Goal: Use online tool/utility: Utilize a website feature to perform a specific function

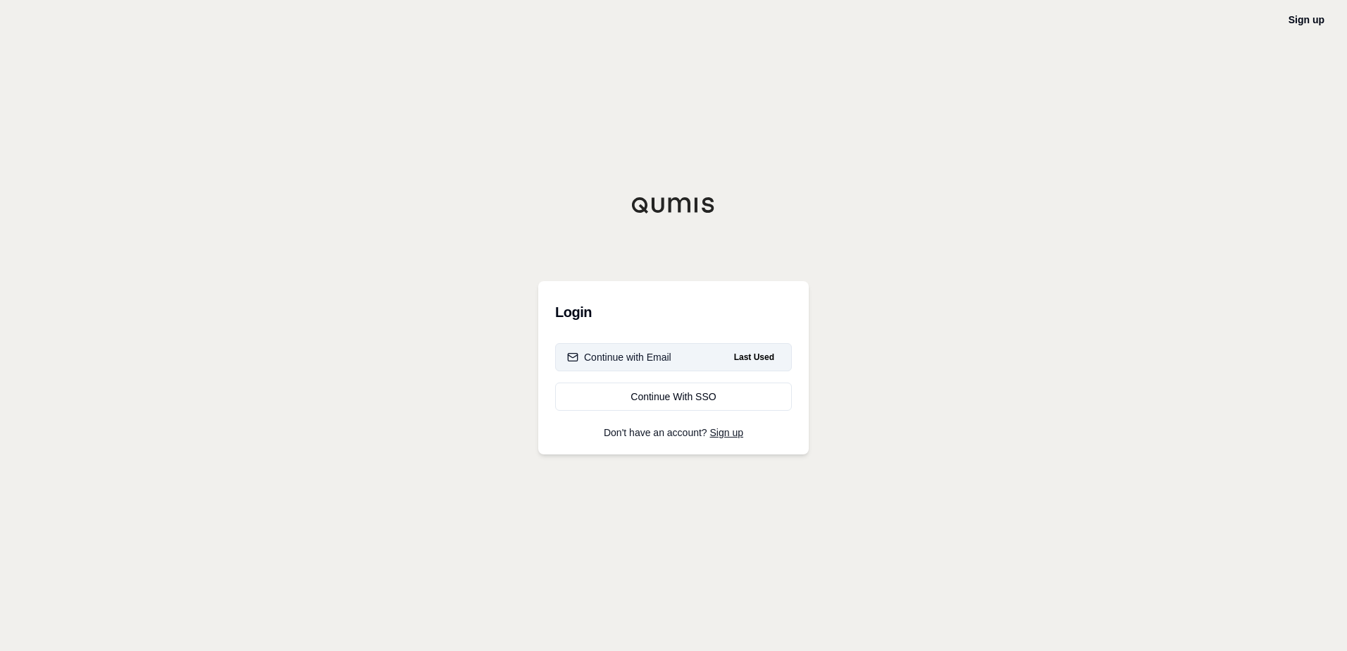
click at [678, 354] on button "Continue with Email Last Used" at bounding box center [673, 357] width 237 height 28
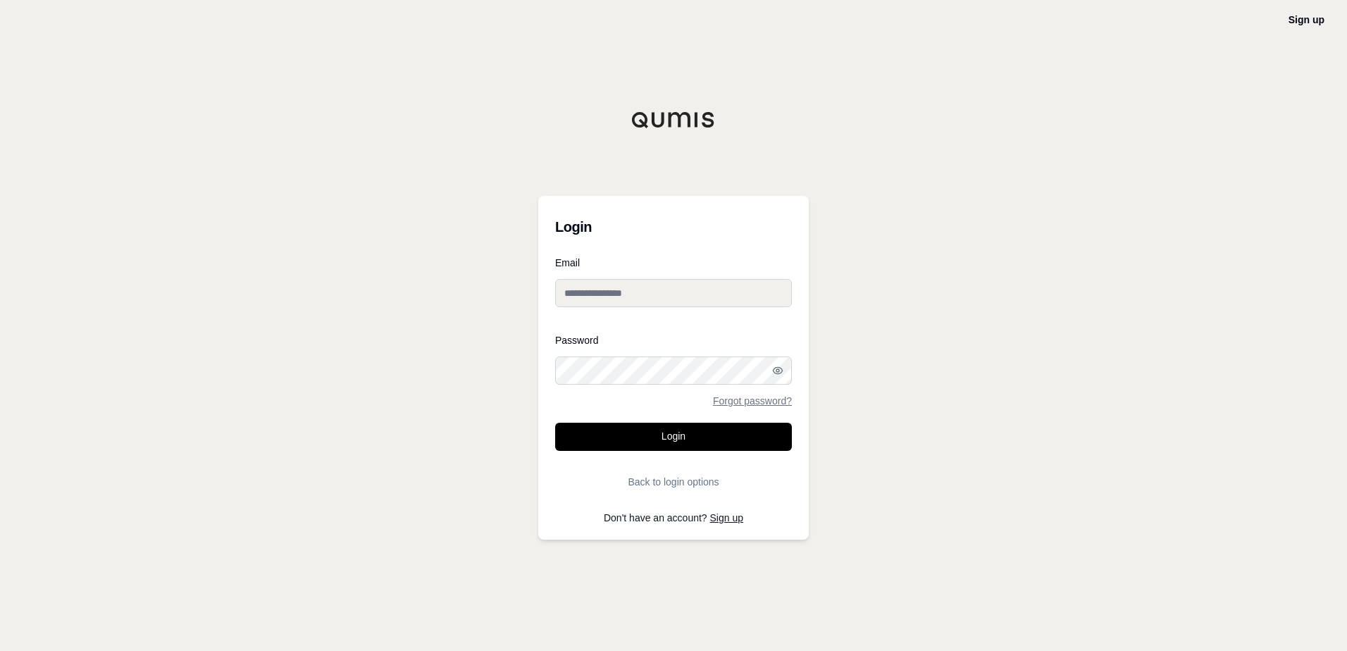
type input "**********"
click at [643, 444] on button "Login" at bounding box center [673, 437] width 237 height 28
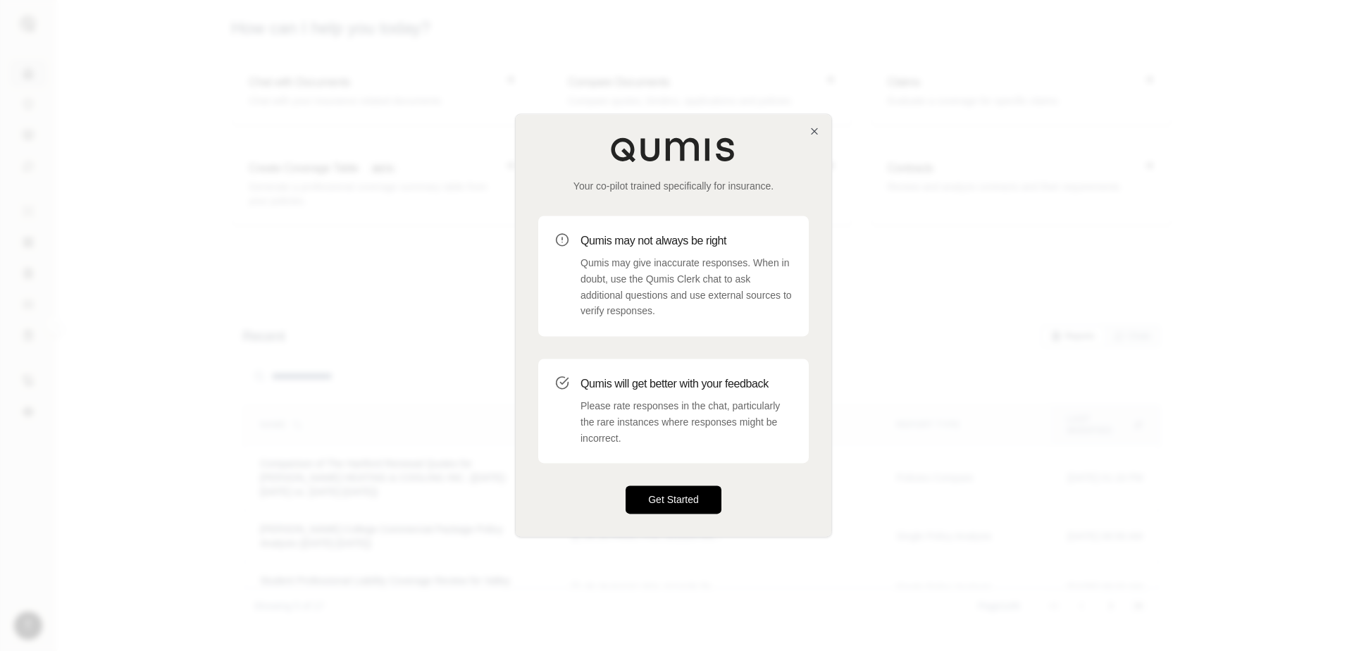
click at [672, 508] on button "Get Started" at bounding box center [674, 500] width 96 height 28
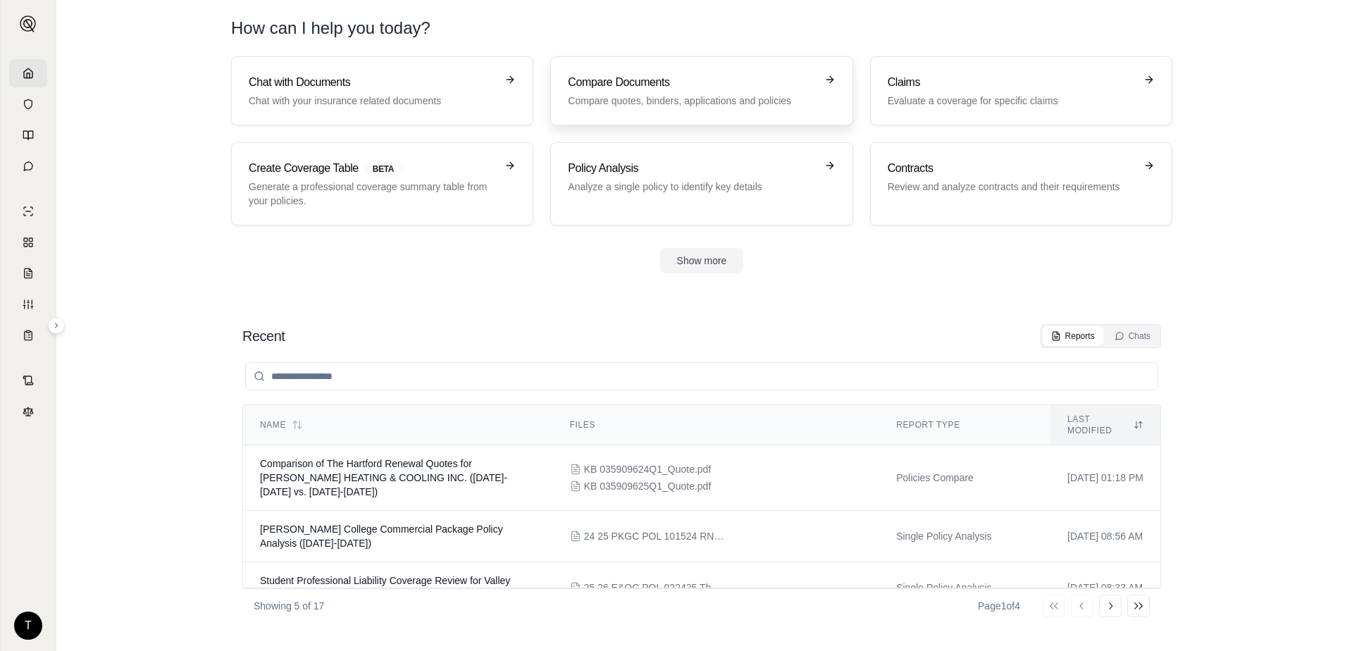
click at [610, 82] on h3 "Compare Documents" at bounding box center [691, 82] width 247 height 17
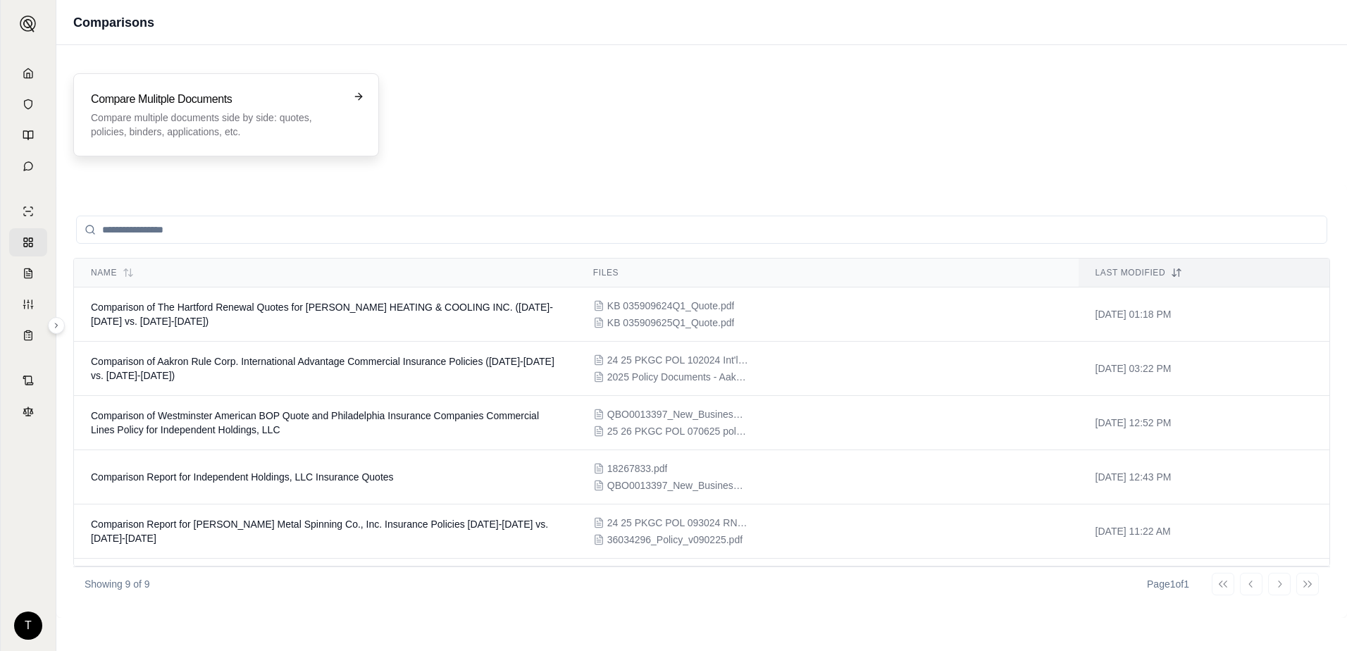
click at [112, 92] on h3 "Compare Mulitple Documents" at bounding box center [216, 99] width 251 height 17
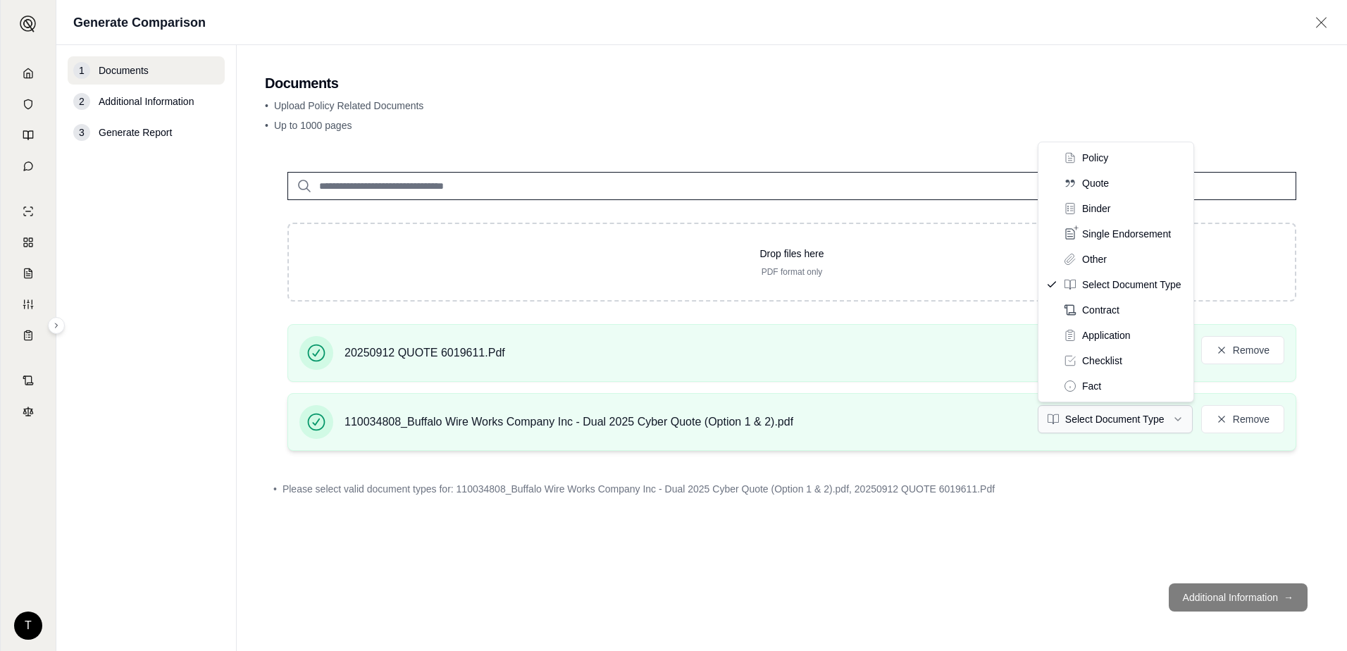
click at [1148, 427] on html "T Generate Comparison 1 Documents 2 Additional Information 3 Generate Report Do…" at bounding box center [673, 325] width 1347 height 651
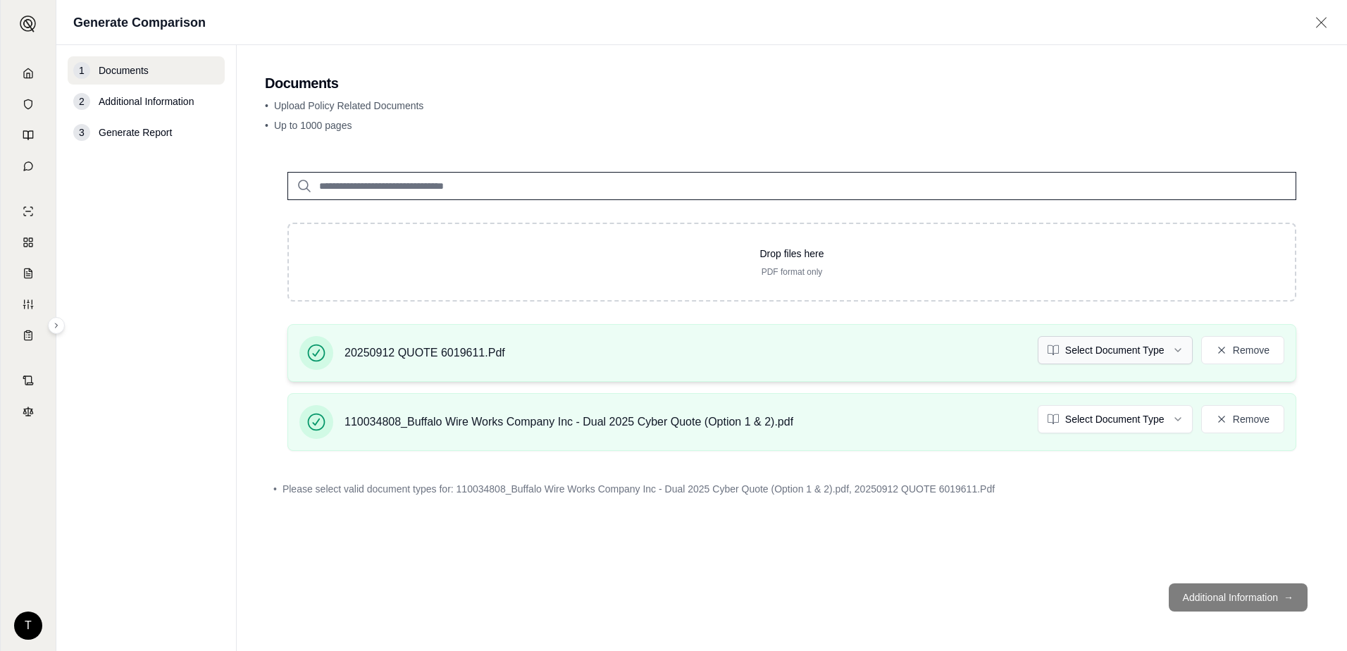
click at [1120, 353] on html "T Generate Comparison 1 Documents 2 Additional Information 3 Generate Report Do…" at bounding box center [673, 325] width 1347 height 651
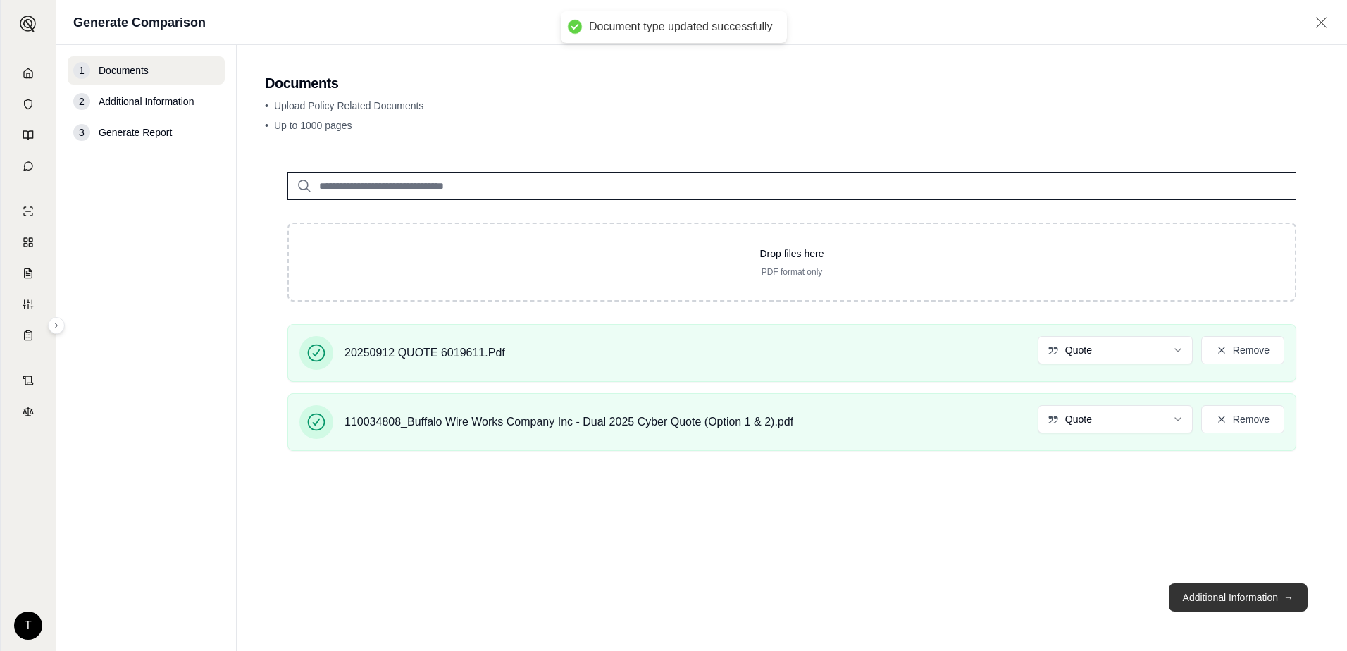
click at [1194, 599] on button "Additional Information →" at bounding box center [1238, 597] width 139 height 28
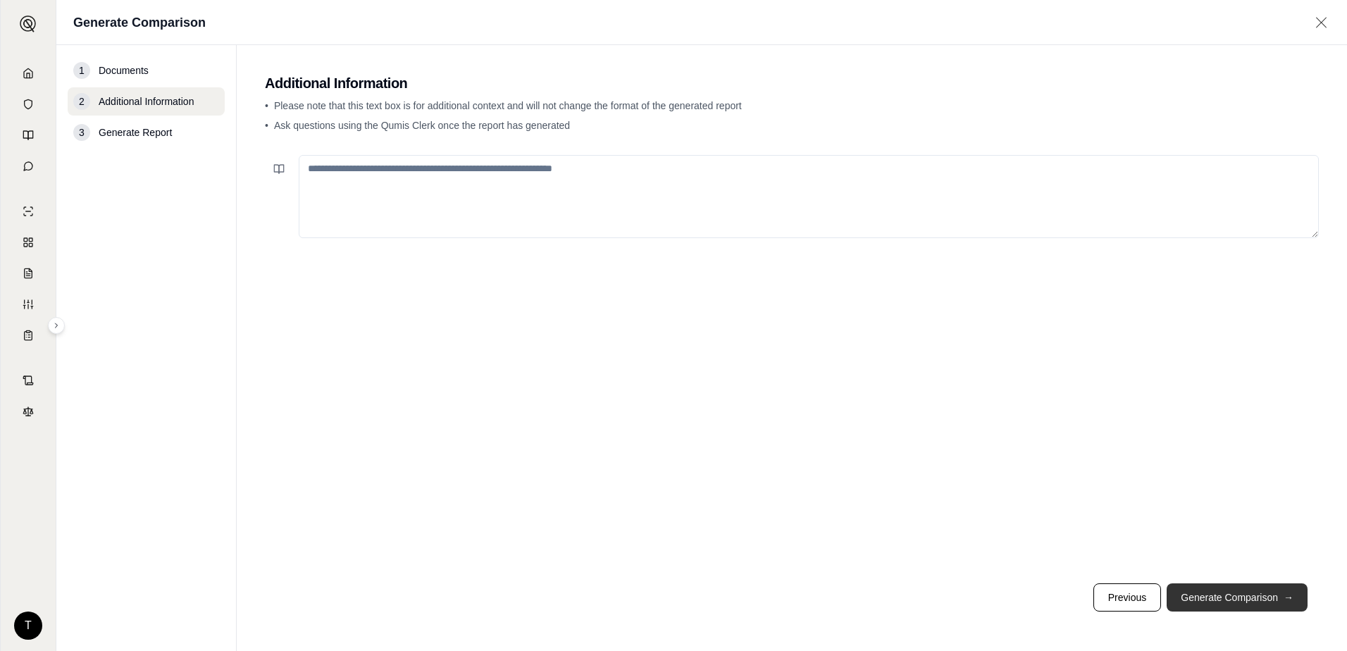
click at [1194, 599] on button "Generate Comparison →" at bounding box center [1237, 597] width 141 height 28
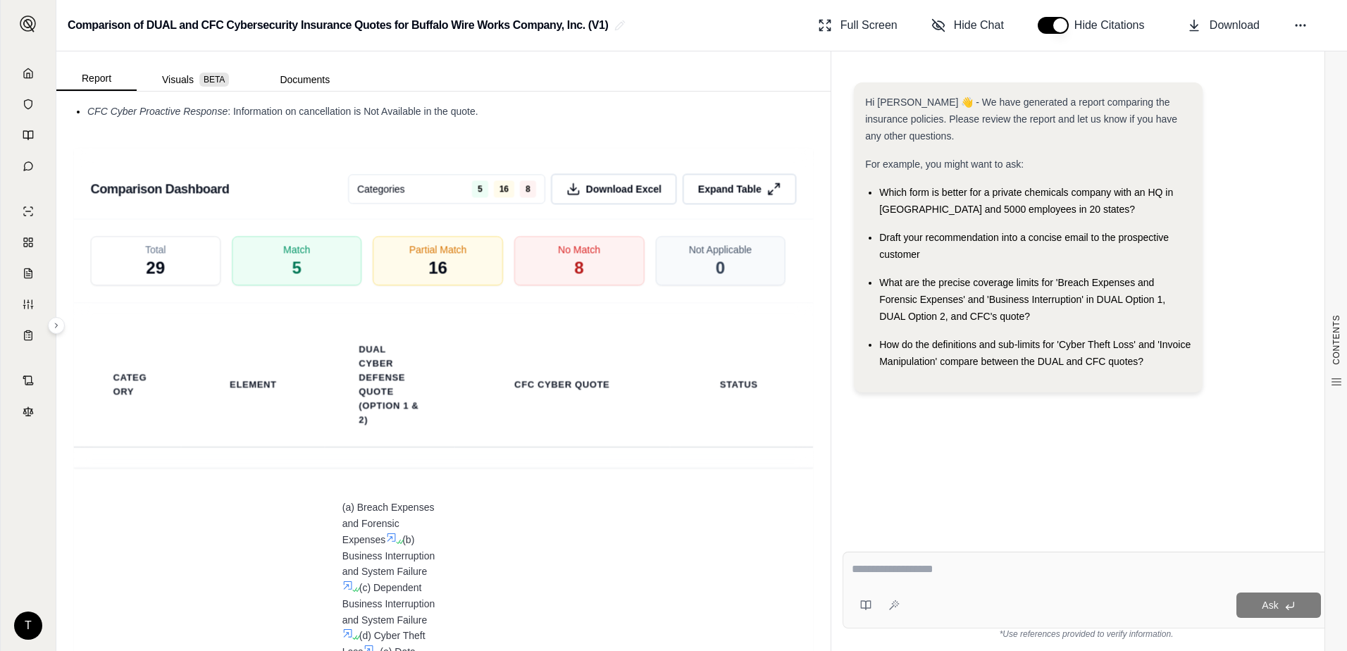
scroll to position [2466, 0]
click at [724, 194] on span "Expand Table" at bounding box center [729, 186] width 66 height 15
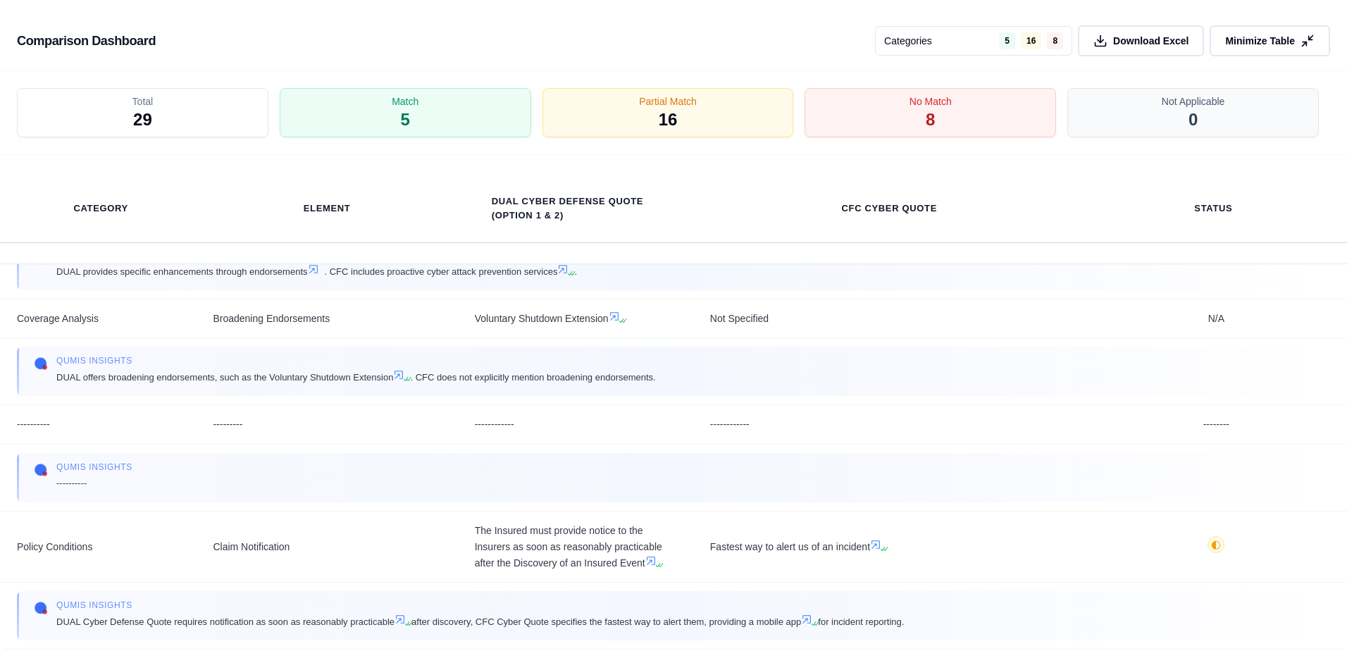
scroll to position [2600, 0]
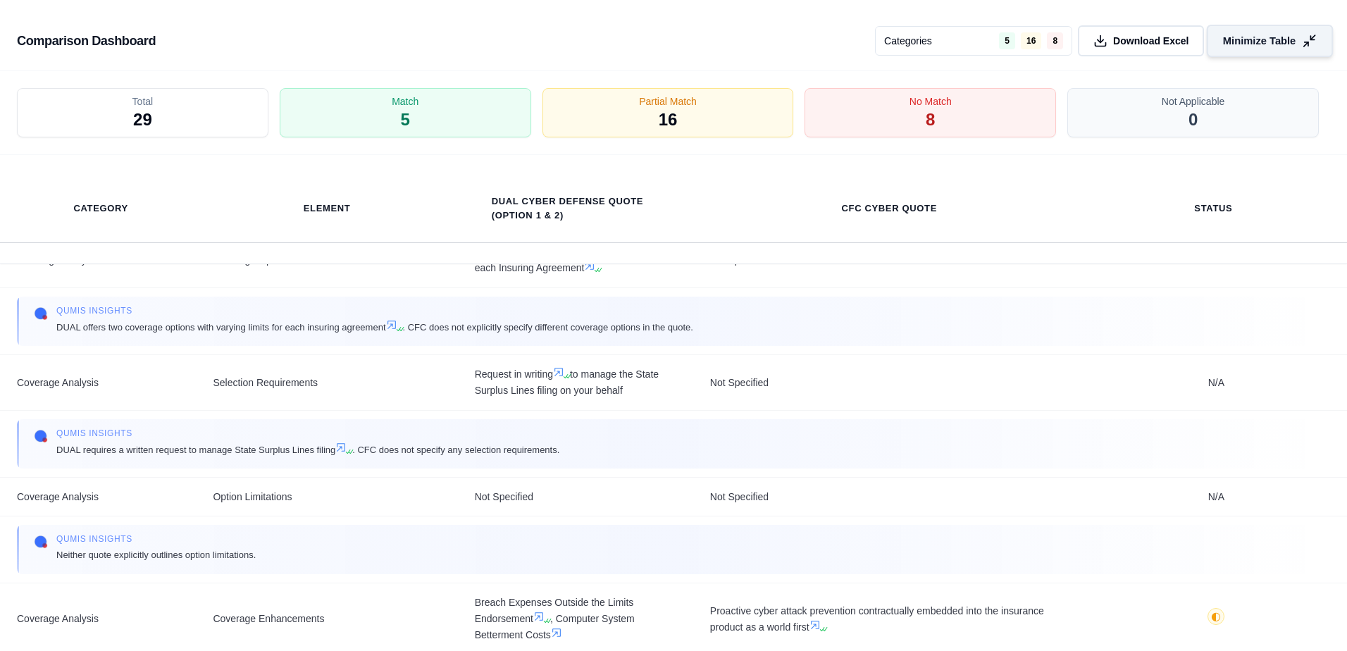
click at [1263, 44] on span "Minimize Table" at bounding box center [1259, 41] width 73 height 15
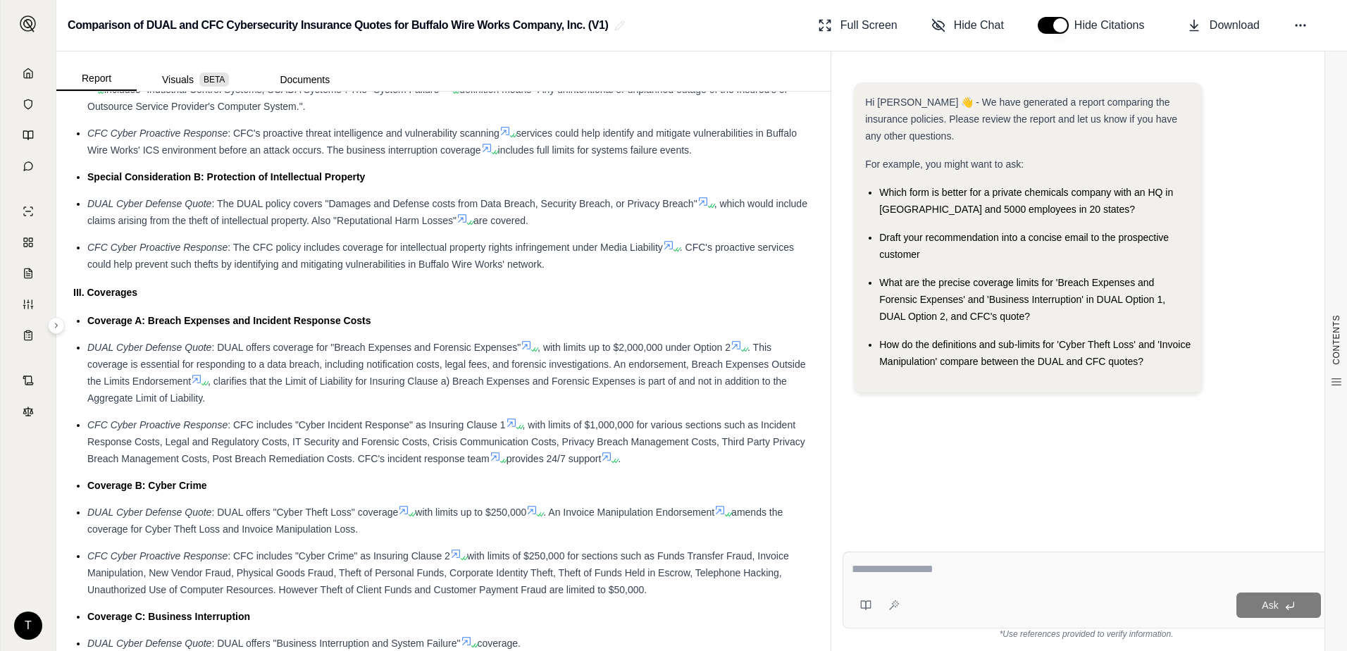
scroll to position [991, 0]
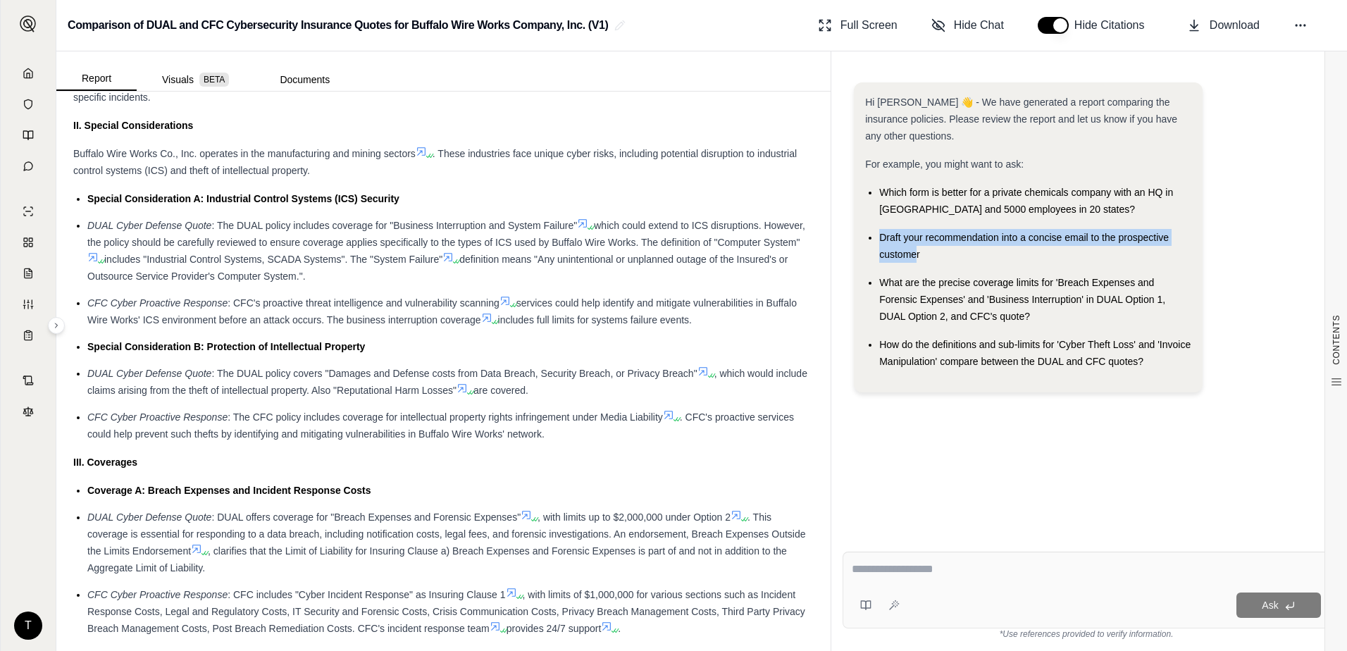
drag, startPoint x: 917, startPoint y: 256, endPoint x: 878, endPoint y: 237, distance: 43.8
click at [878, 237] on ul "Which form is better for a private chemicals company with an HQ in [GEOGRAPHIC_…" at bounding box center [1028, 277] width 326 height 186
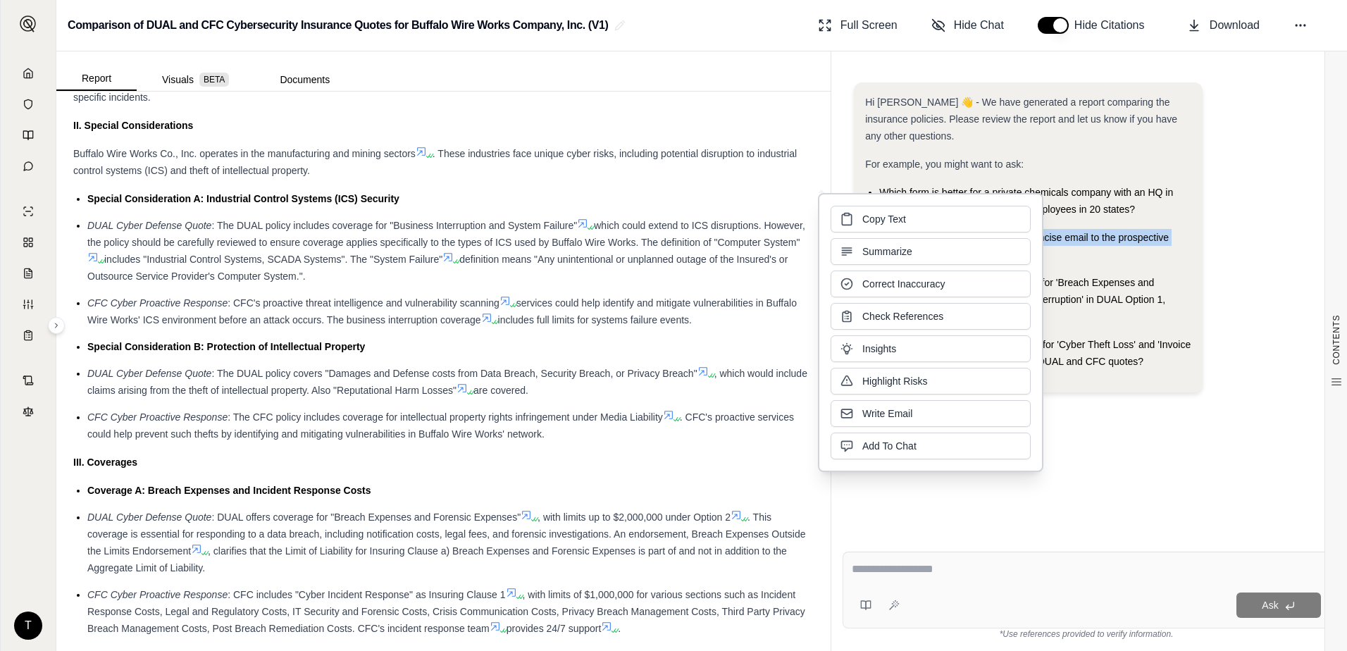
copy span "Draft your recommendation into a concise email to the prospective custome"
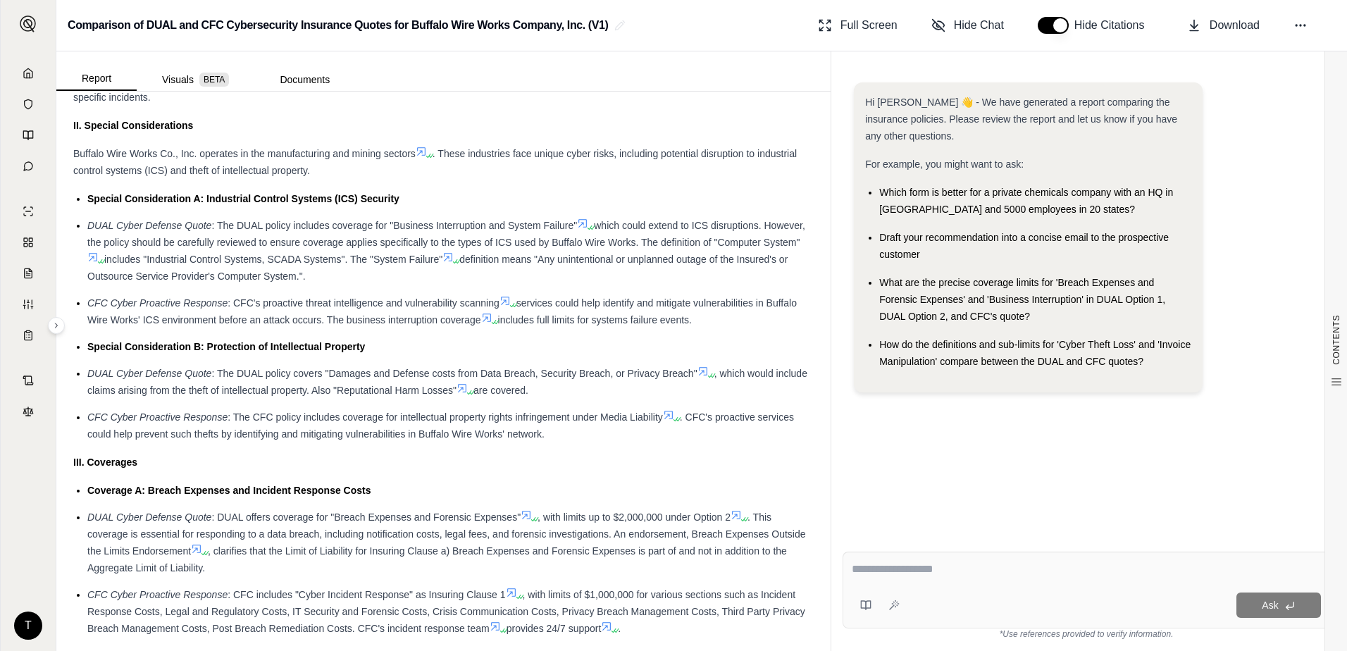
click at [939, 569] on textarea at bounding box center [1086, 569] width 469 height 17
paste textarea "**********"
type textarea "**********"
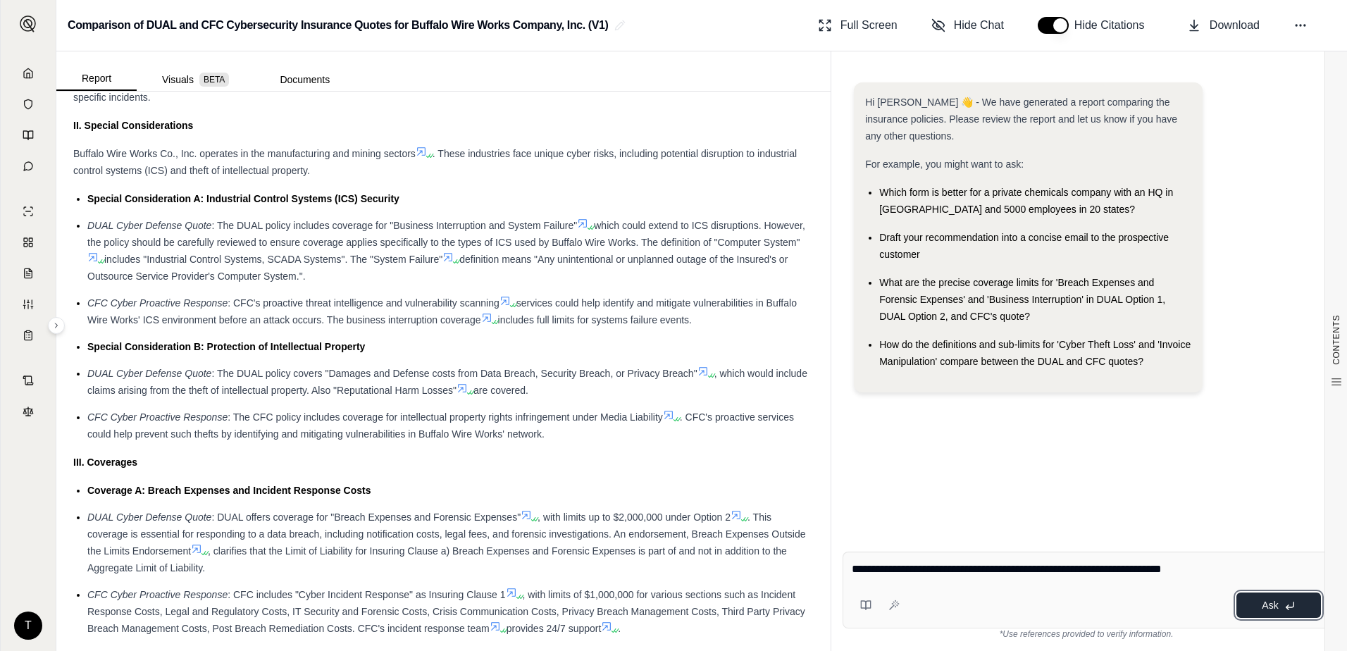
click at [1271, 610] on span "Ask" at bounding box center [1270, 605] width 16 height 11
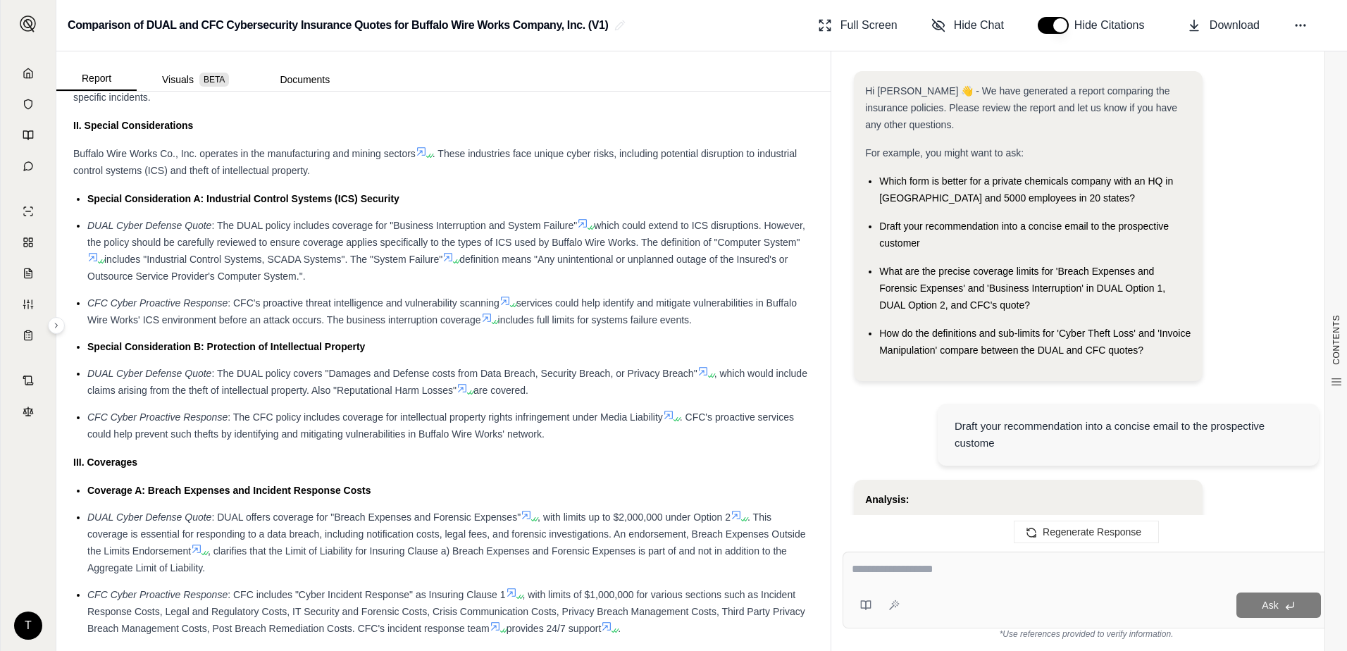
scroll to position [0, 0]
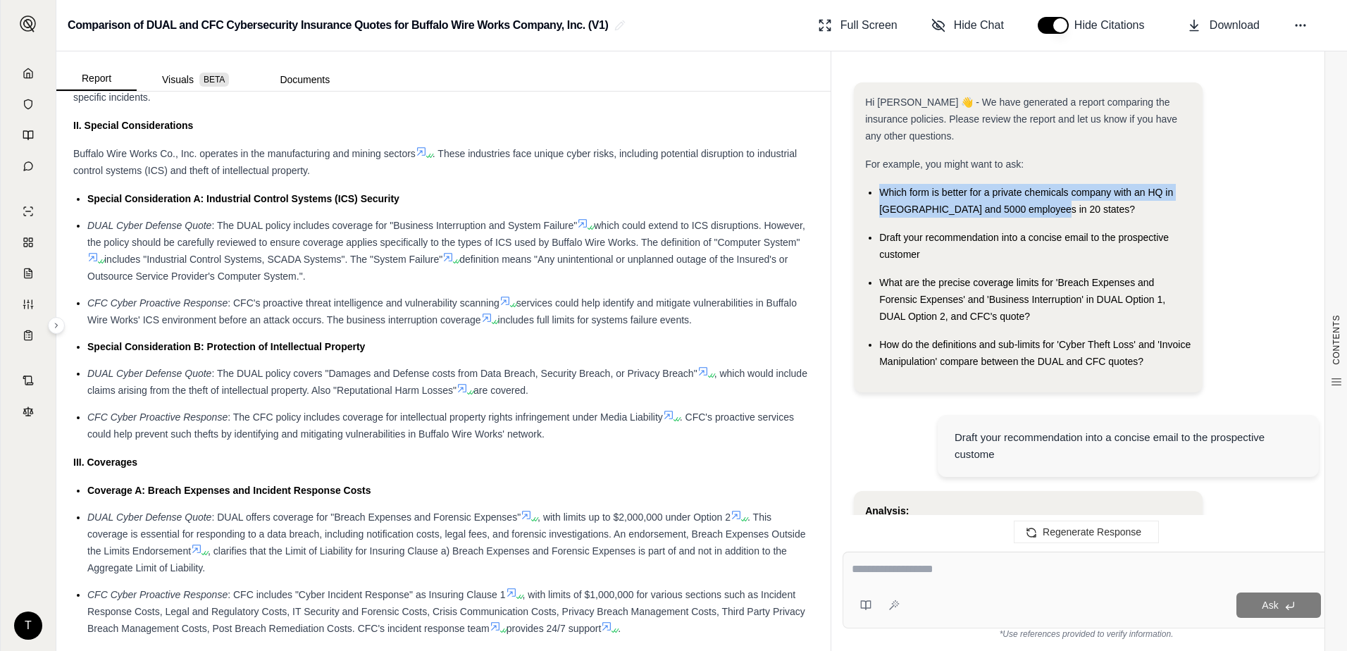
drag, startPoint x: 1032, startPoint y: 208, endPoint x: 883, endPoint y: 192, distance: 150.2
click at [883, 192] on div "Which form is better for a private chemicals company with an HQ in [GEOGRAPHIC_…" at bounding box center [1035, 201] width 312 height 34
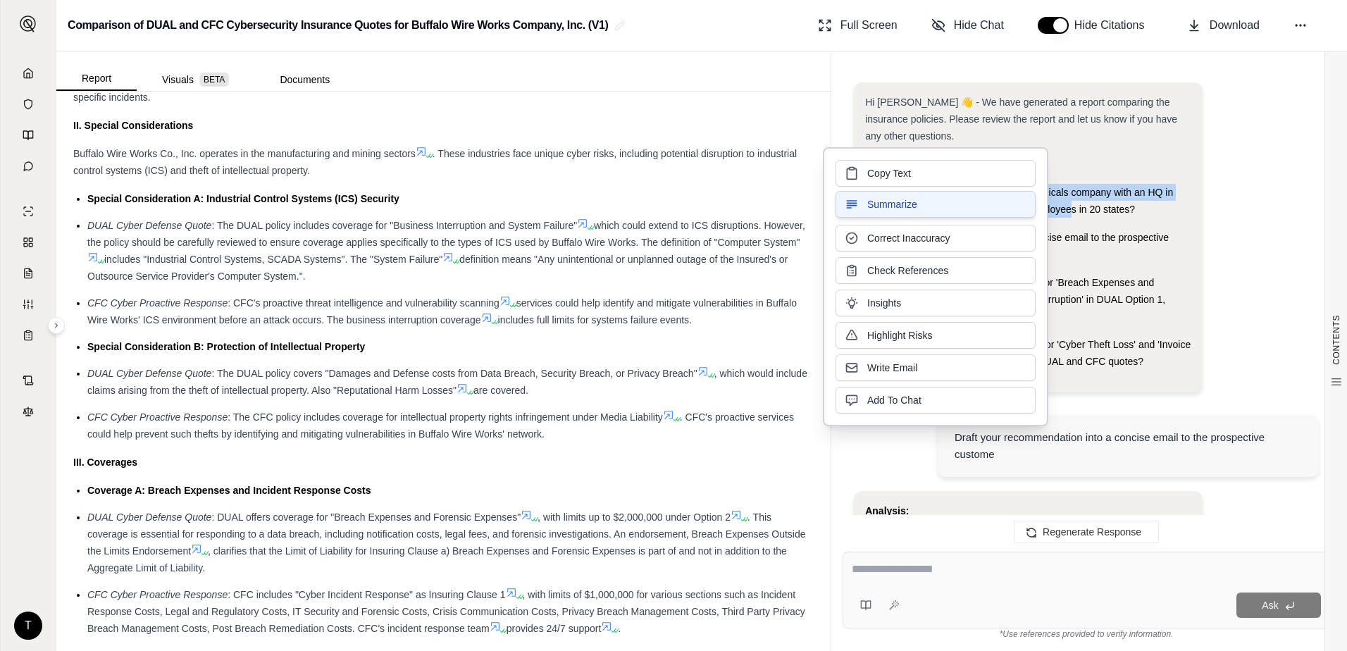
copy span "Which form is better for a private chemicals company with an HQ in [GEOGRAPHIC_…"
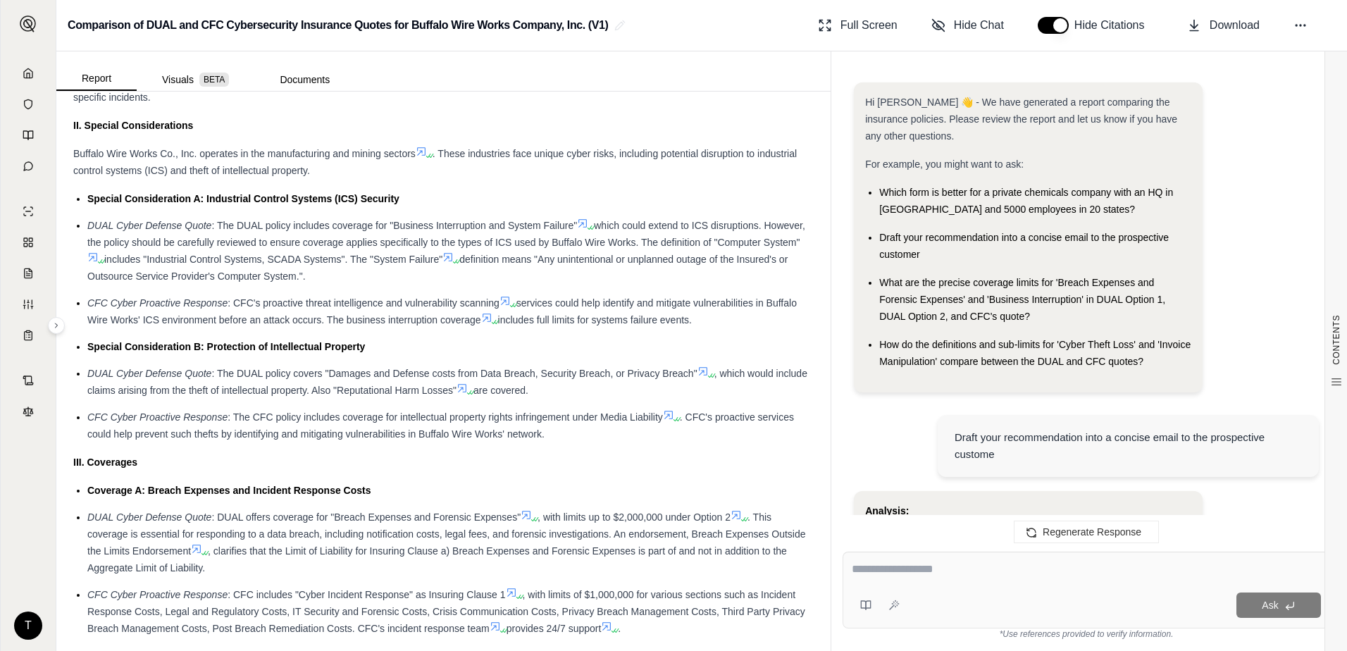
click at [997, 587] on div "Ask" at bounding box center [1087, 590] width 488 height 77
paste textarea "**********"
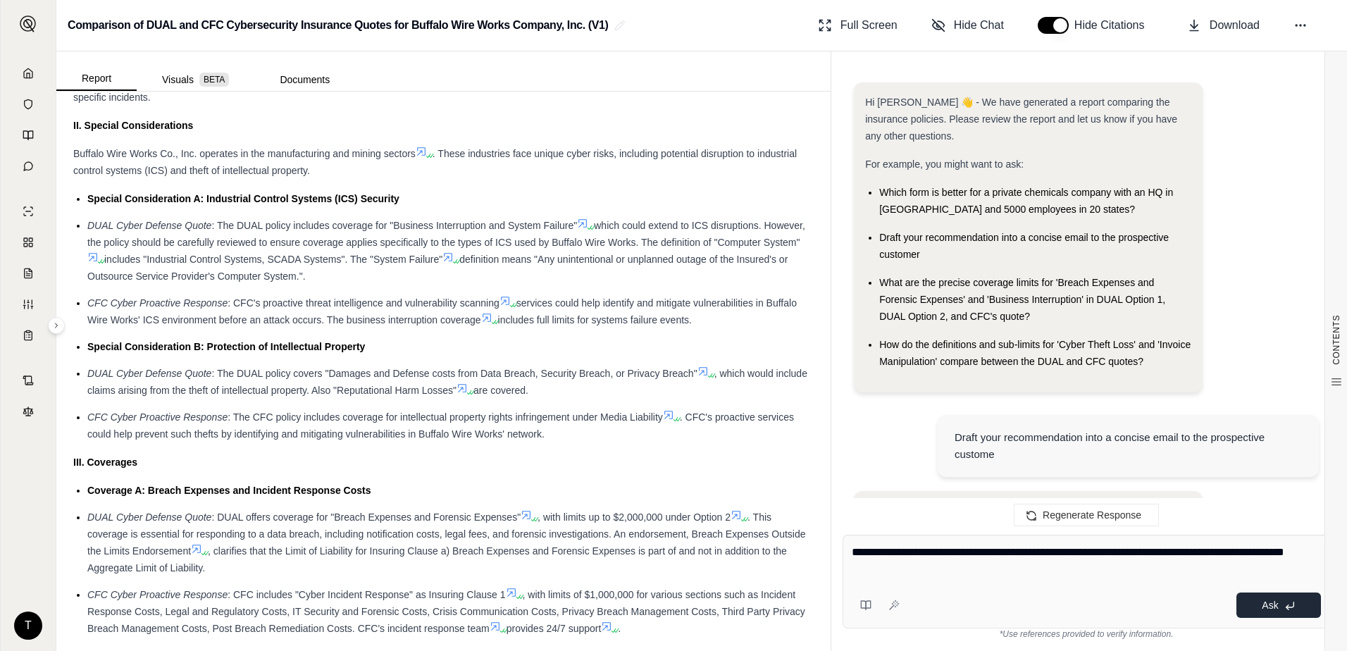
type textarea "**********"
click at [1279, 602] on button "Ask" at bounding box center [1278, 604] width 85 height 25
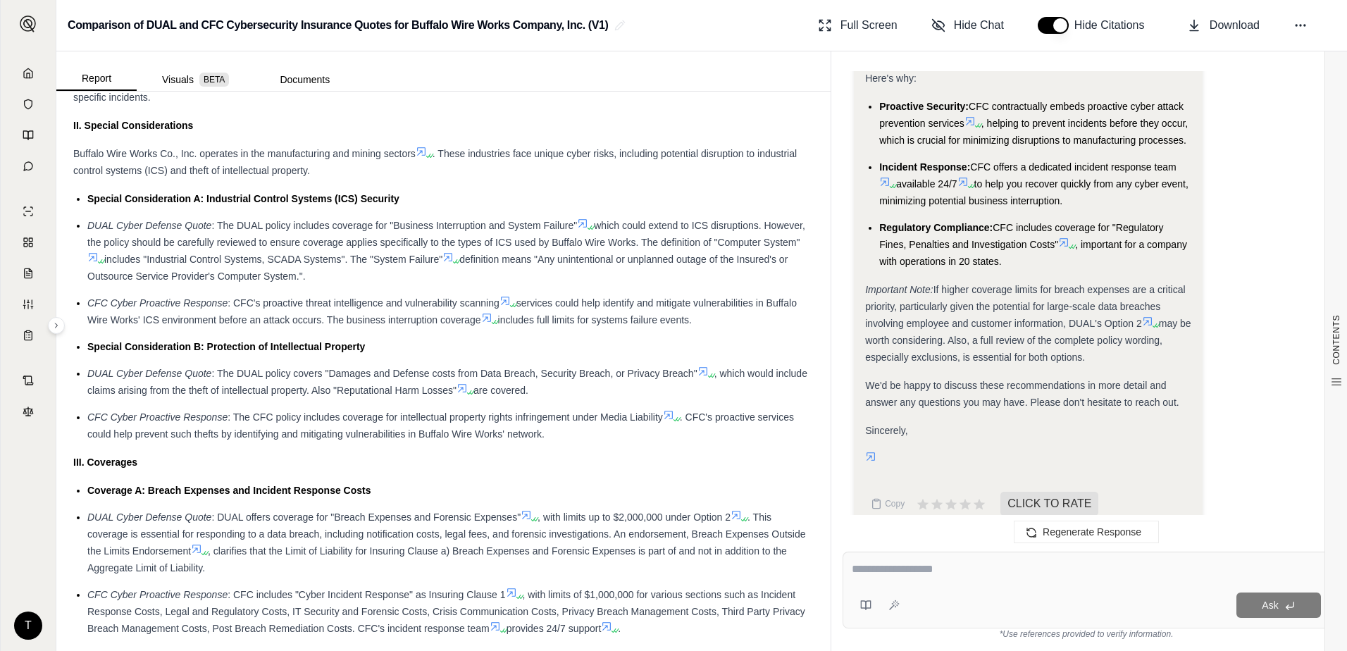
scroll to position [2641, 0]
